Goal: Information Seeking & Learning: Learn about a topic

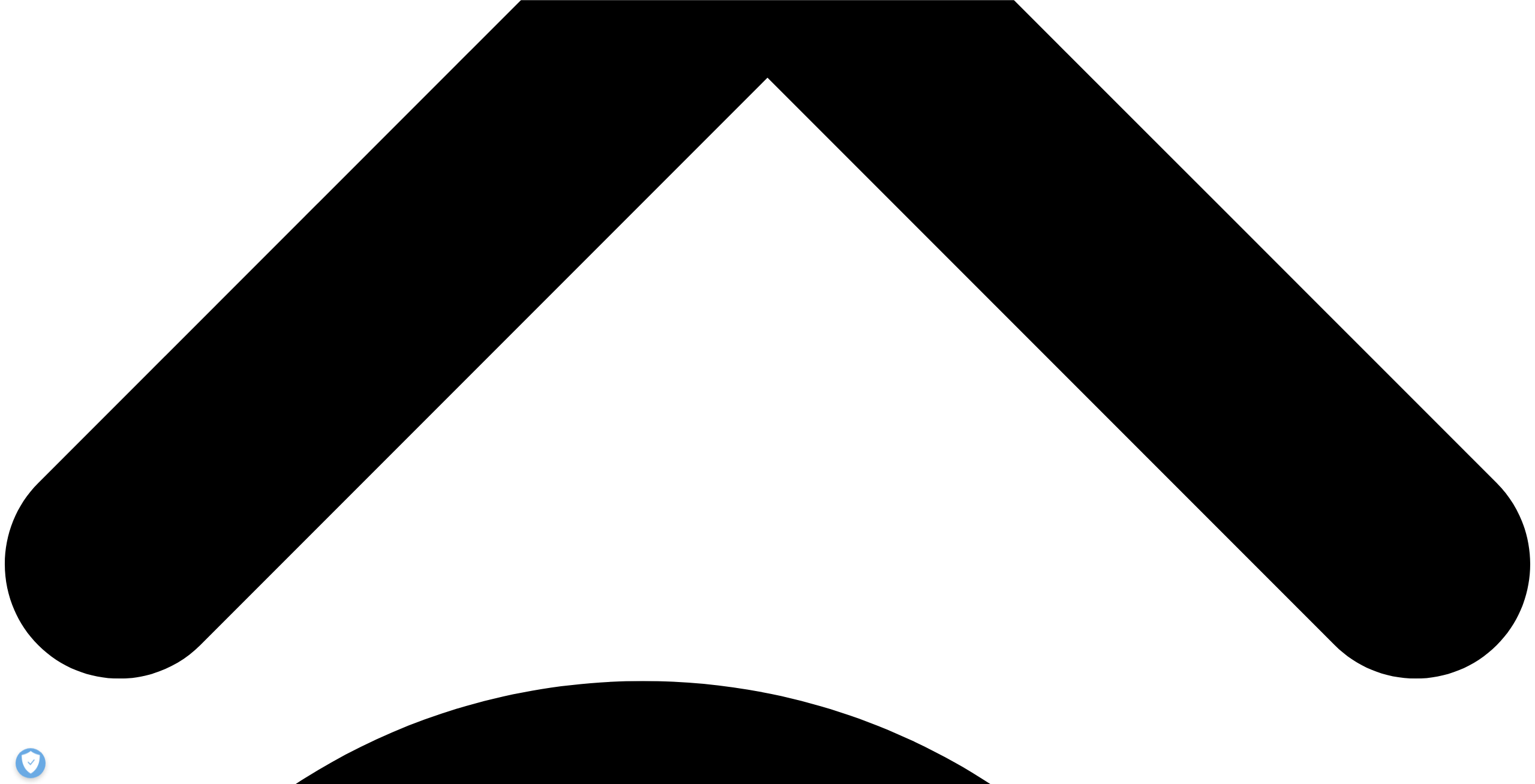
scroll to position [810, 0]
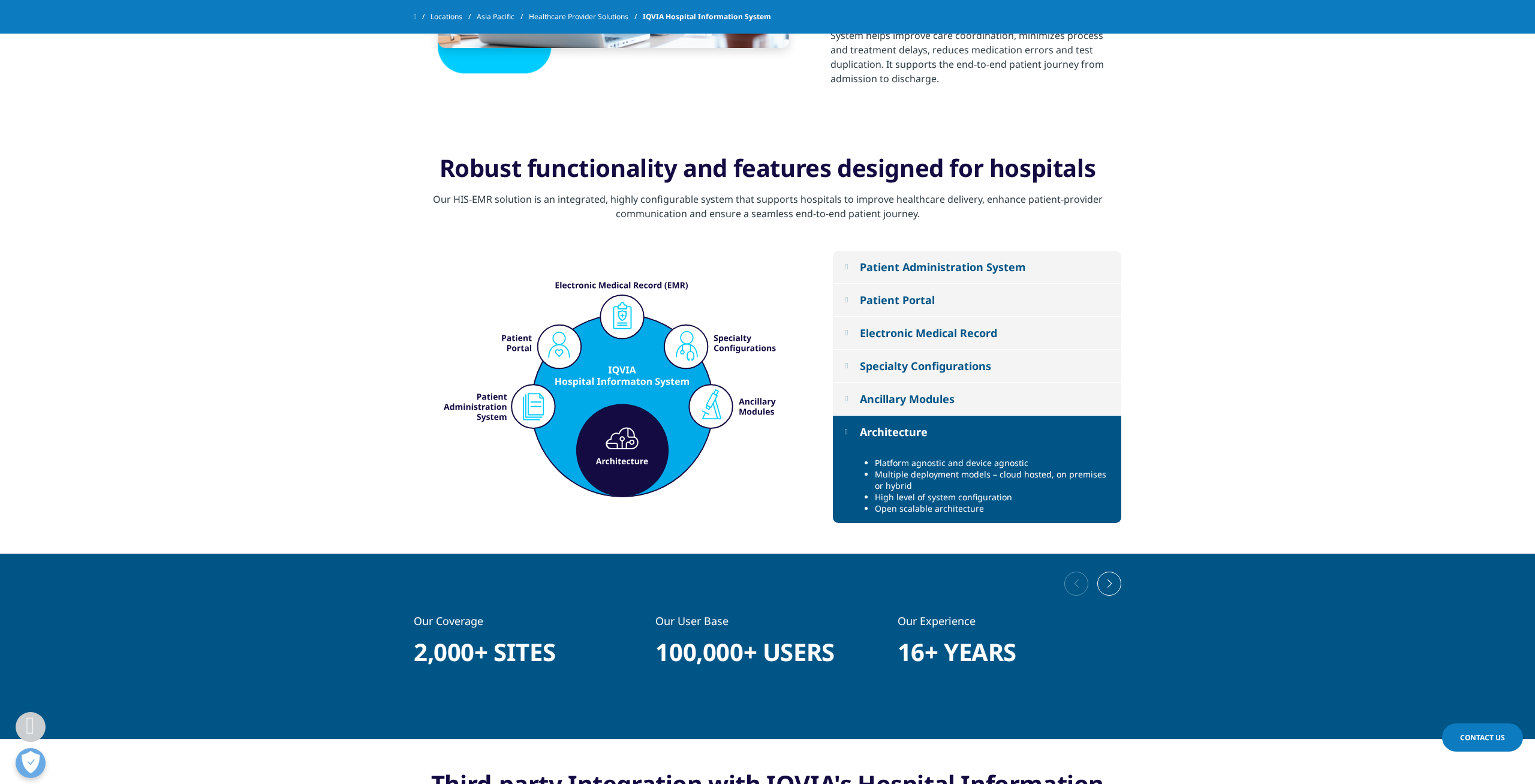
click at [891, 400] on div "Ancillary Modules" at bounding box center [908, 398] width 95 height 14
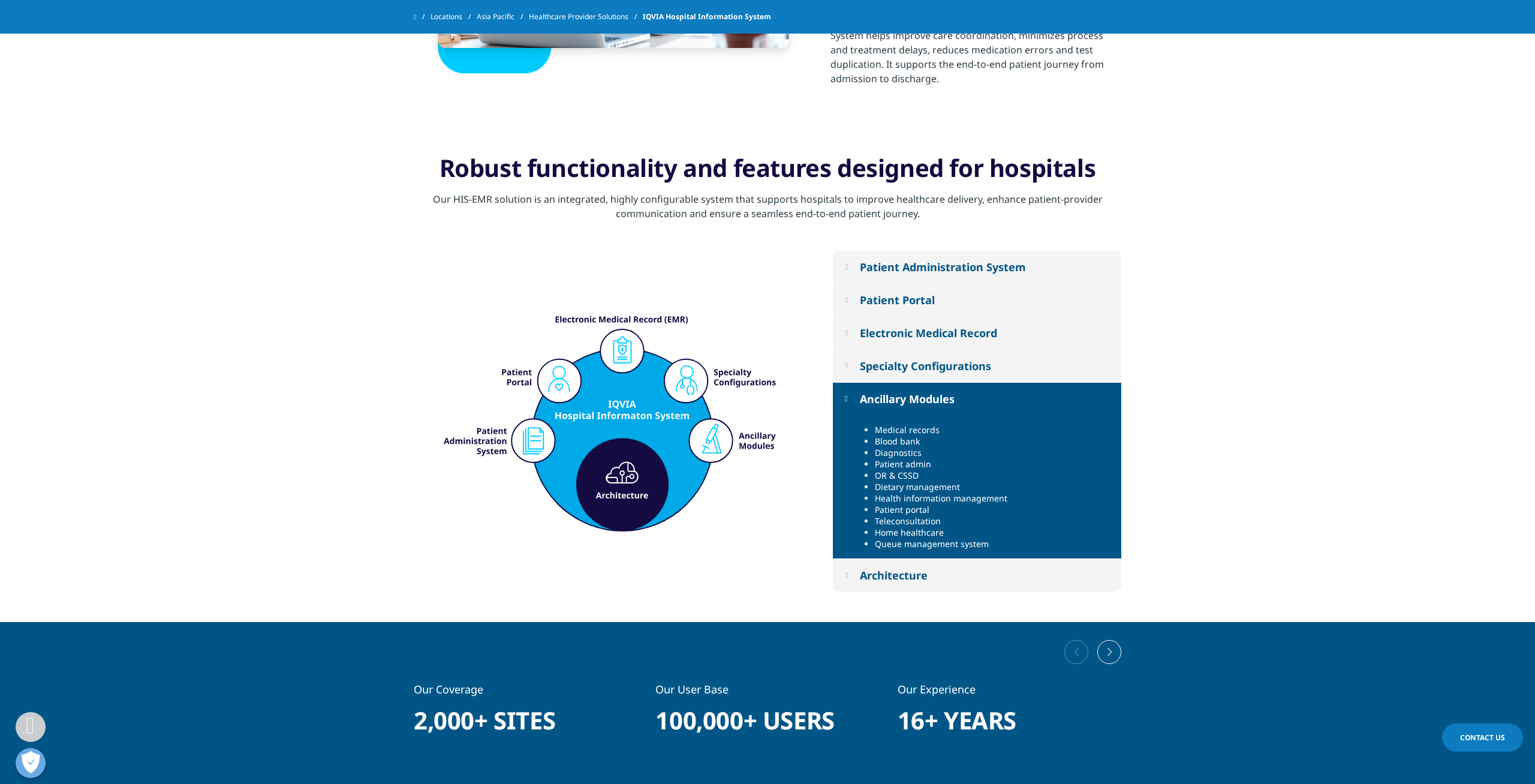
click at [914, 465] on li "Patient admin" at bounding box center [994, 464] width 238 height 12
click at [937, 342] on button "Electronic Medical Record" at bounding box center [977, 333] width 289 height 33
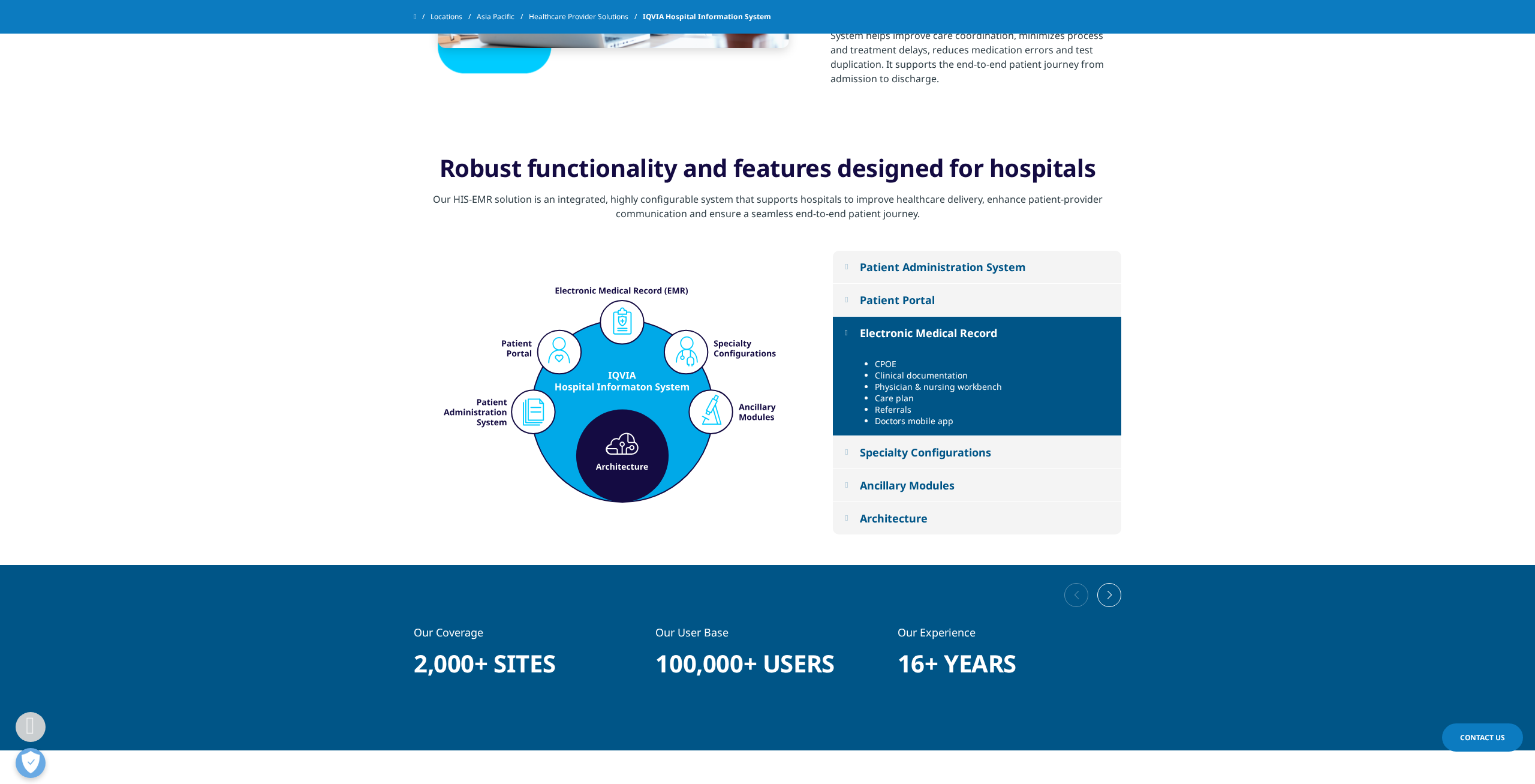
click at [915, 308] on button "Patient Portal" at bounding box center [977, 300] width 289 height 33
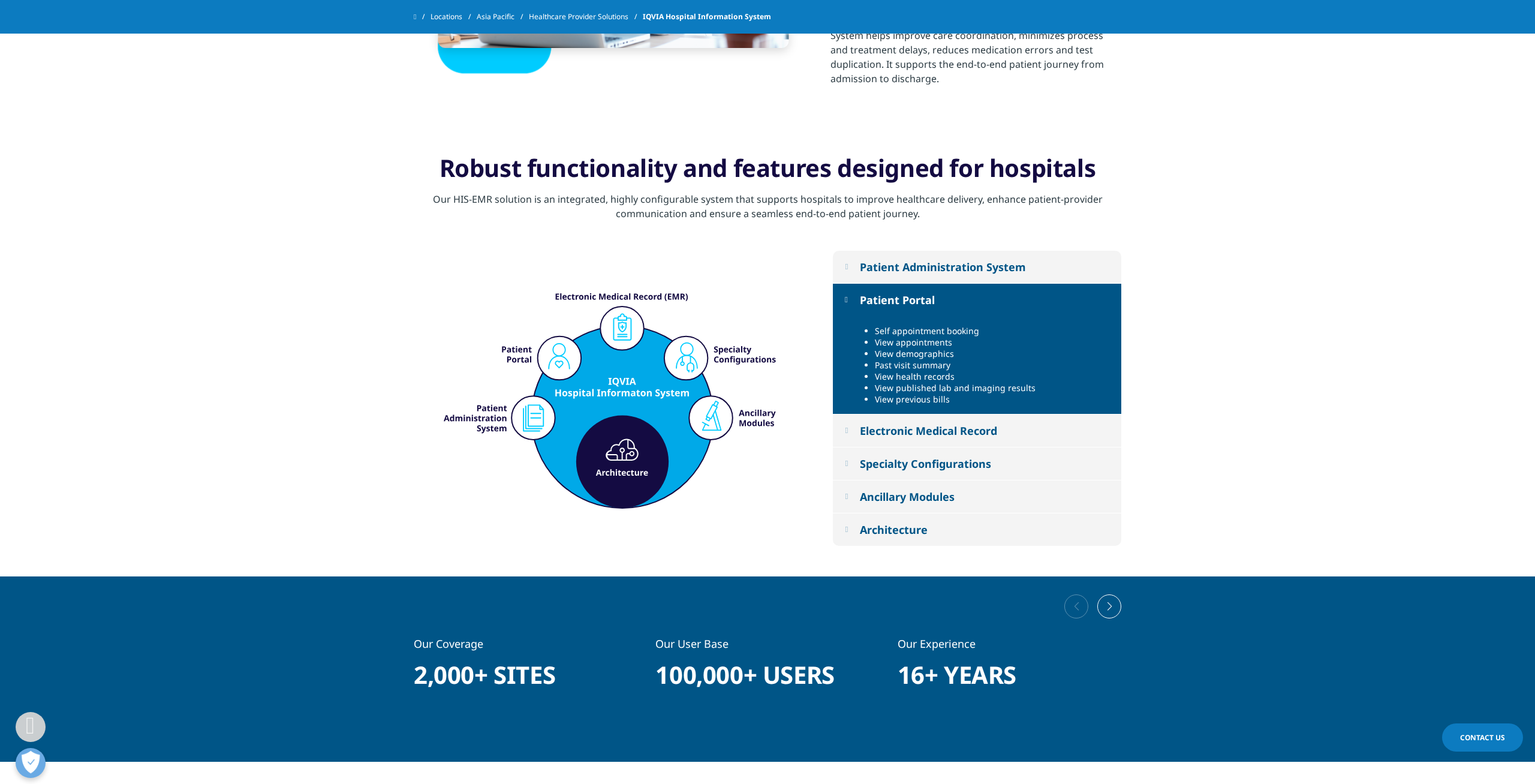
click at [963, 274] on button "Patient Administration System" at bounding box center [977, 267] width 289 height 33
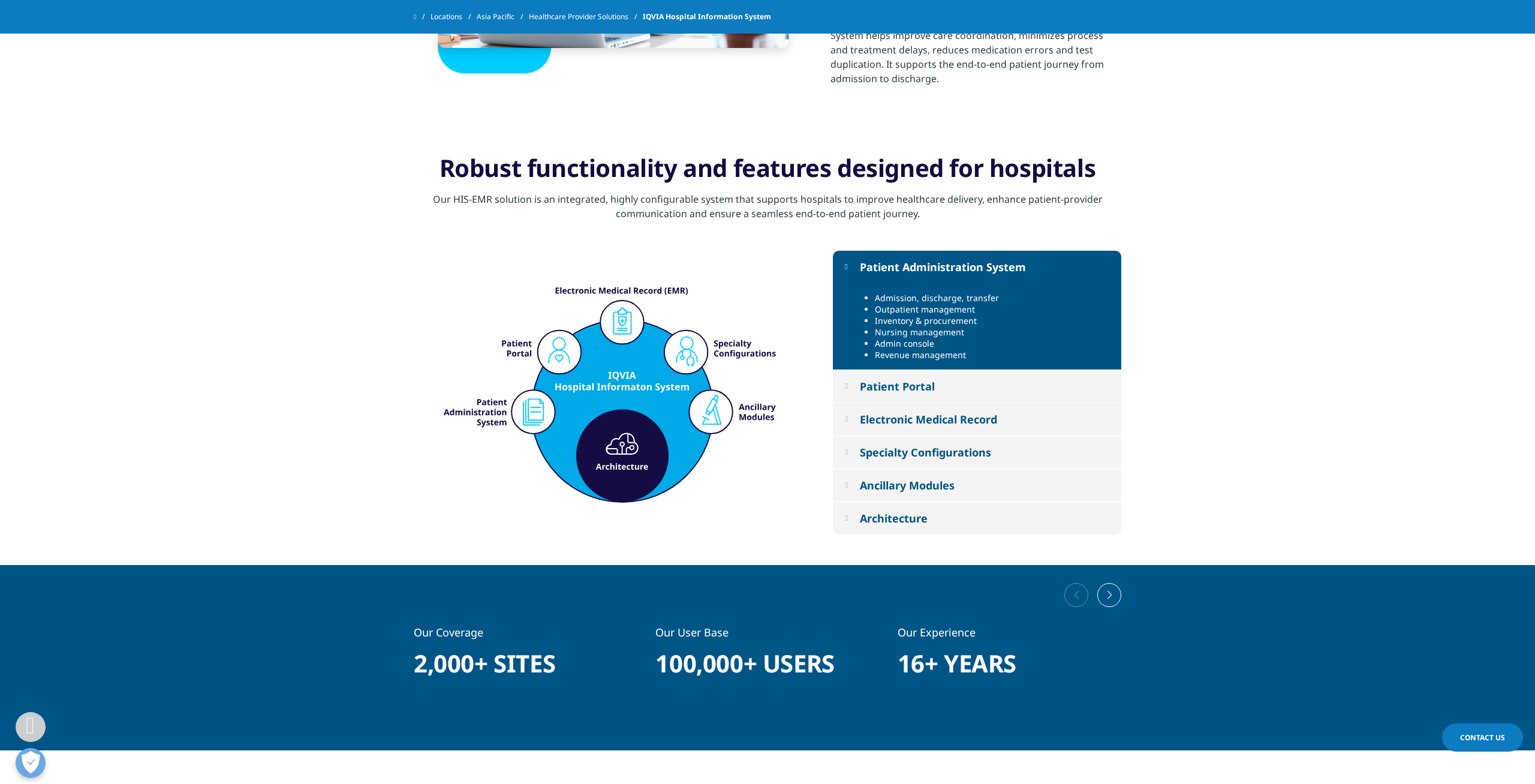
click at [914, 323] on li "Inventory & procurement" at bounding box center [994, 320] width 238 height 12
click at [948, 353] on li "Revenue management" at bounding box center [994, 354] width 238 height 12
click at [904, 454] on div "Specialty Configurations" at bounding box center [925, 451] width 131 height 14
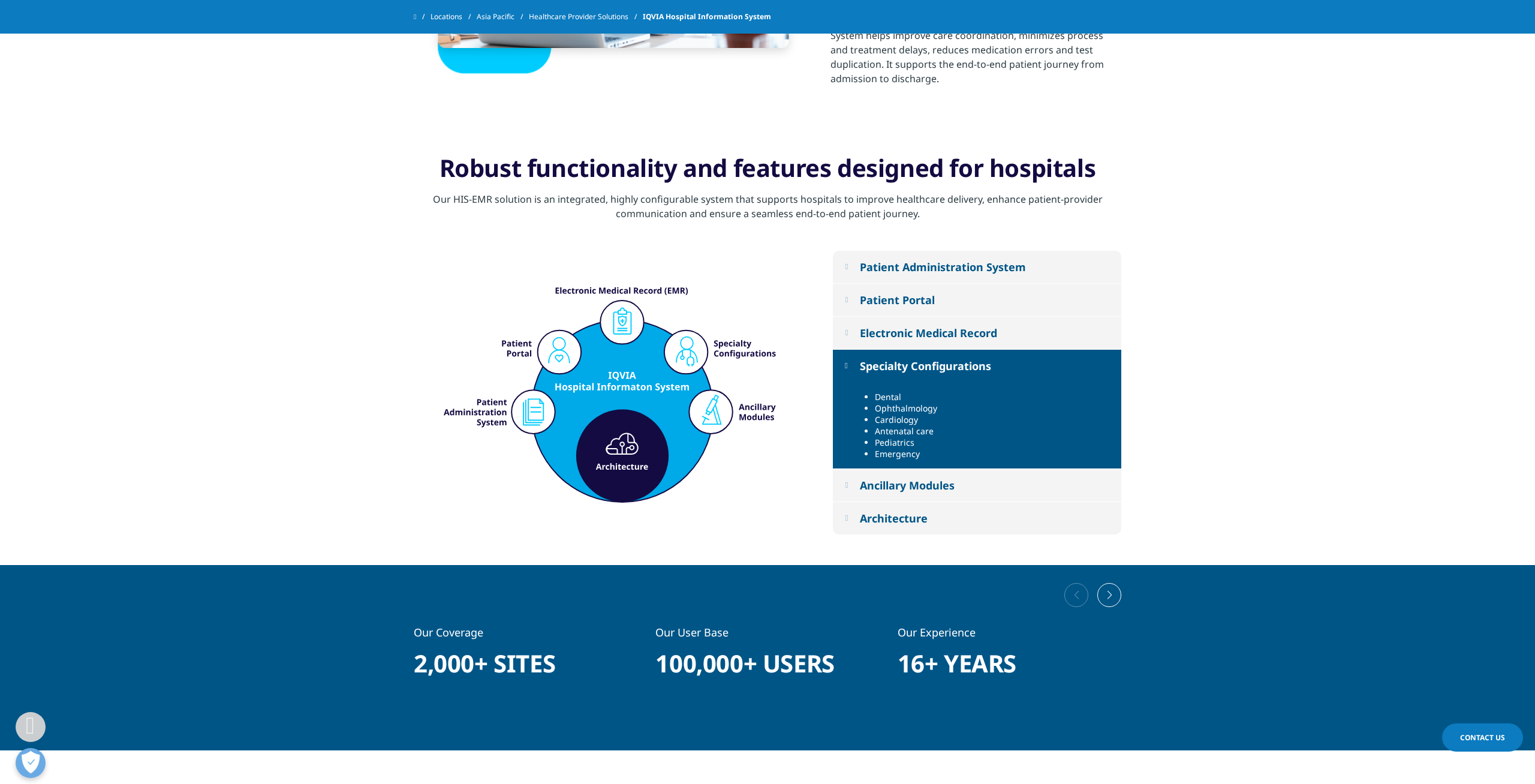
click at [911, 491] on button "Ancillary Modules" at bounding box center [977, 485] width 289 height 33
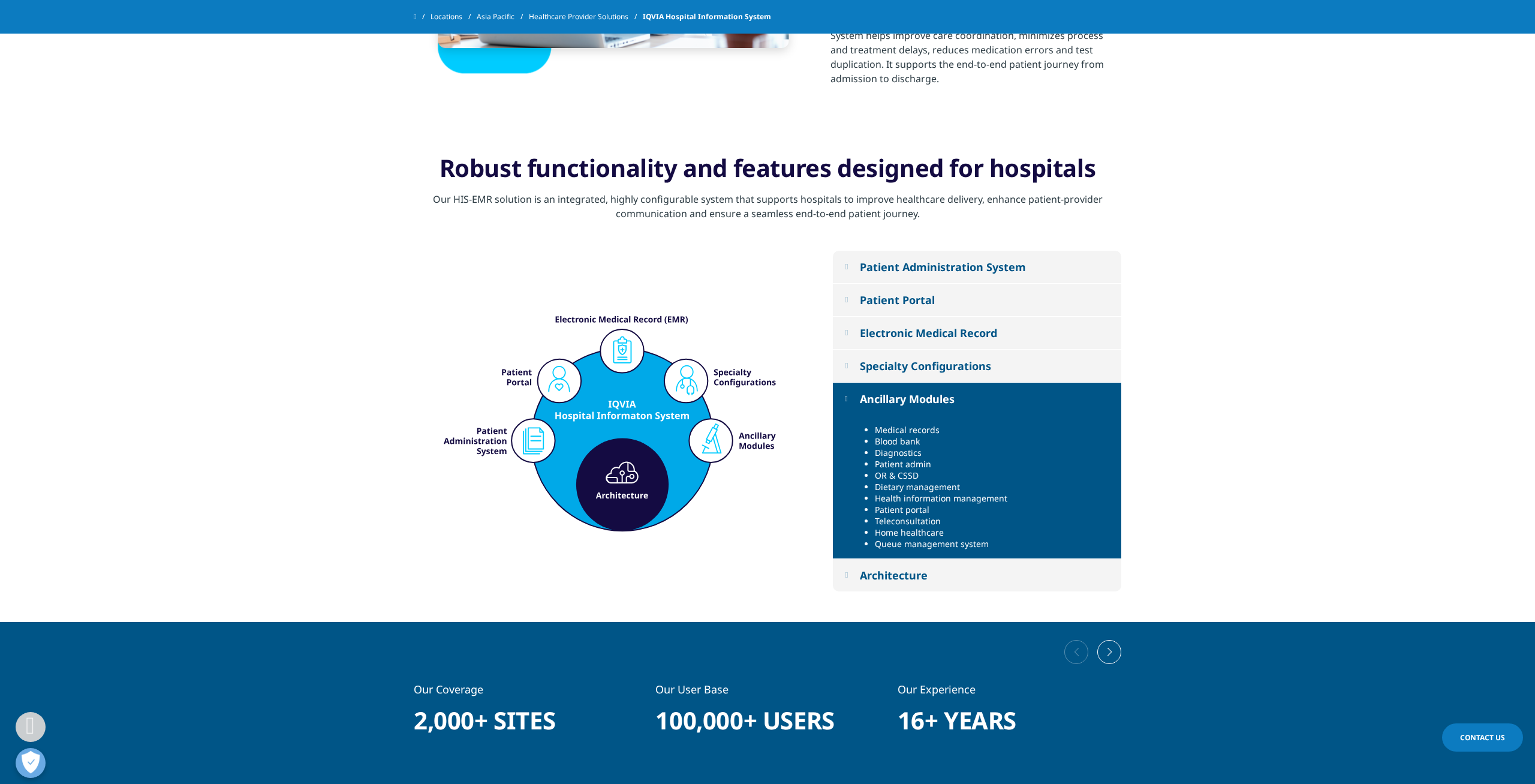
click at [910, 572] on div "Architecture" at bounding box center [894, 575] width 68 height 14
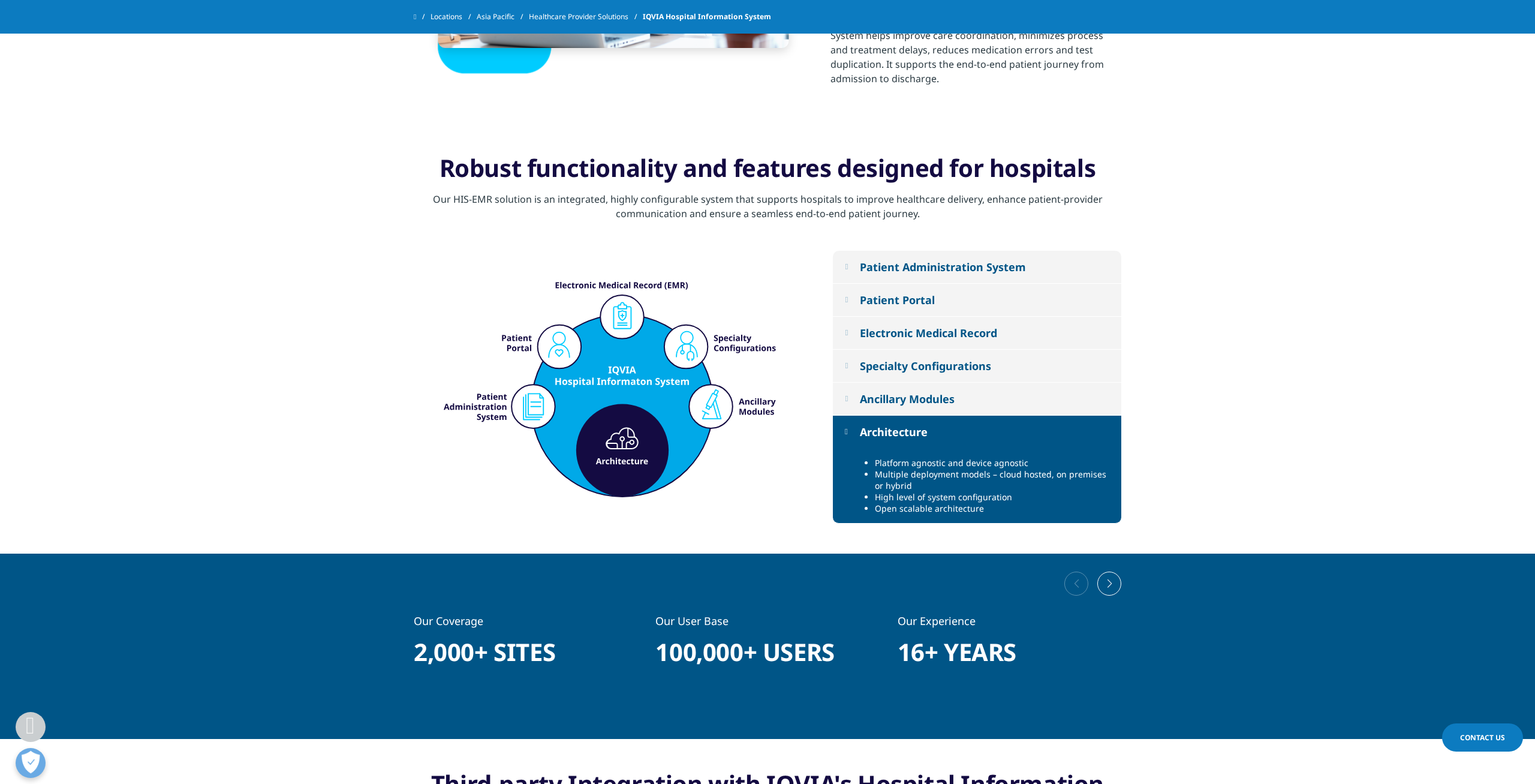
click at [912, 255] on button "Patient Administration System" at bounding box center [977, 267] width 289 height 33
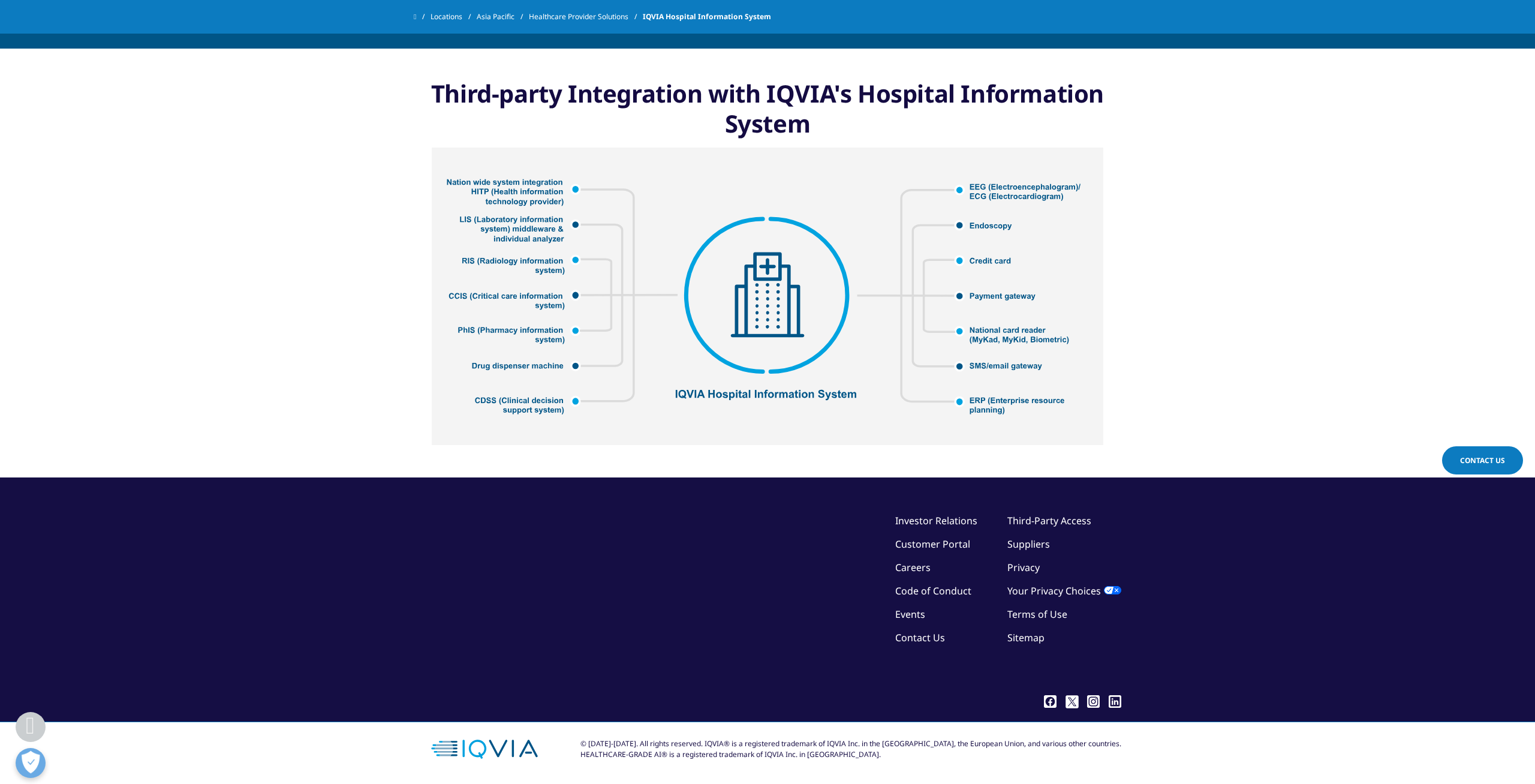
scroll to position [0, 0]
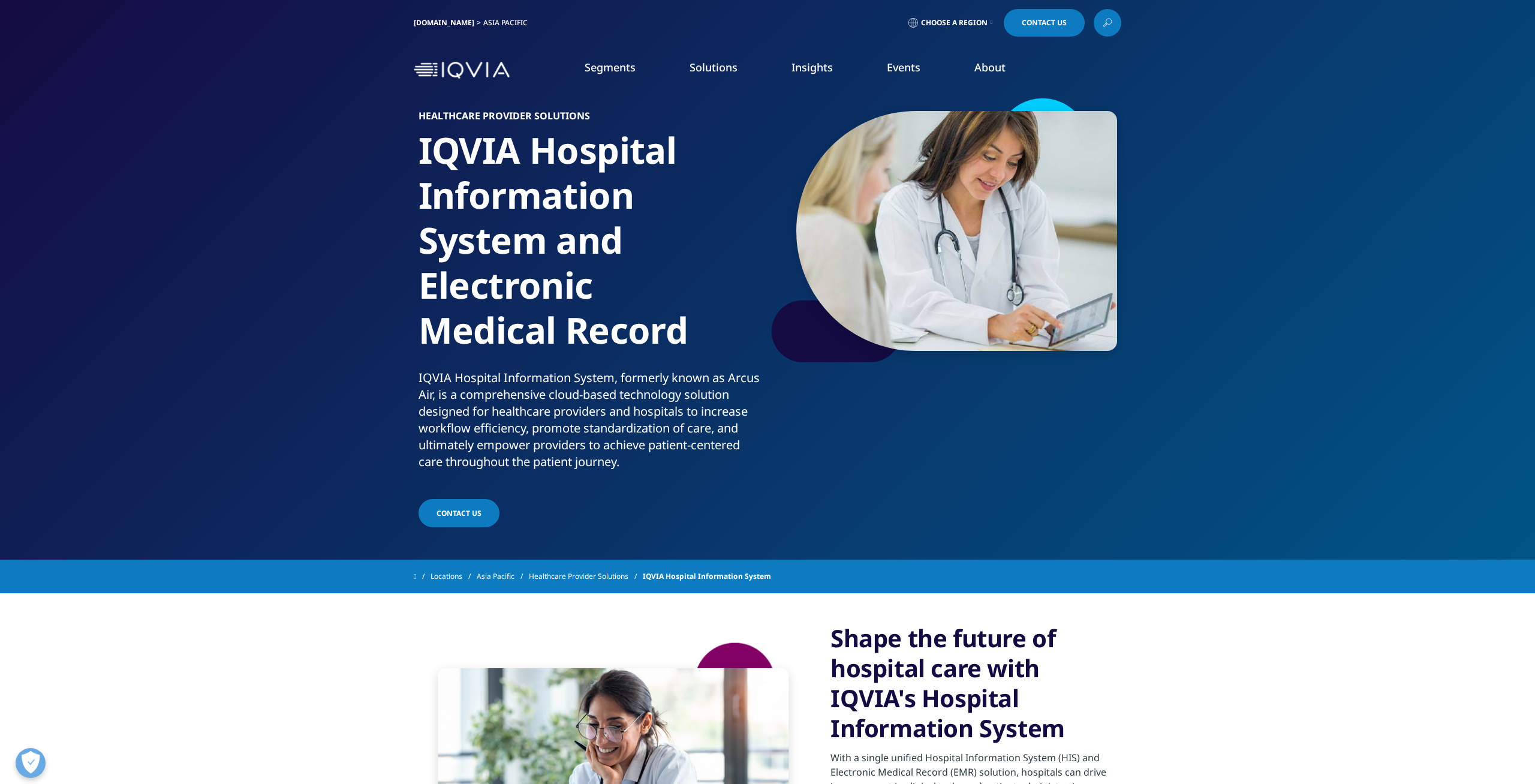
click at [154, 320] on link "AI, Digital & Technology Solutions" at bounding box center [139, 320] width 152 height 13
click at [678, 285] on link "LEARN MORE" at bounding box center [692, 289] width 182 height 32
